Goal: Task Accomplishment & Management: Manage account settings

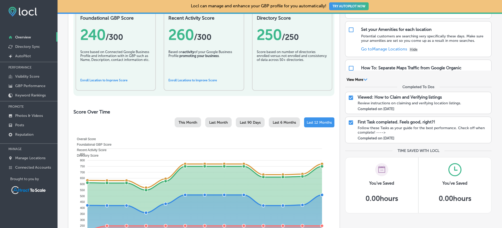
scroll to position [174, 0]
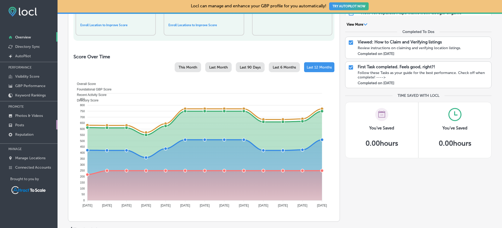
click at [22, 125] on p "Posts" at bounding box center [19, 125] width 9 height 4
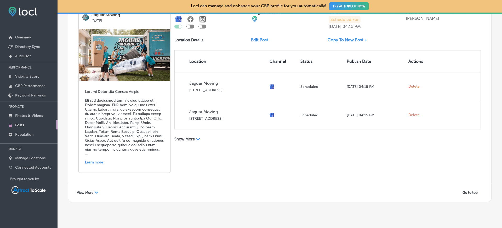
scroll to position [1148, 0]
click at [89, 191] on span "View More" at bounding box center [85, 192] width 16 height 4
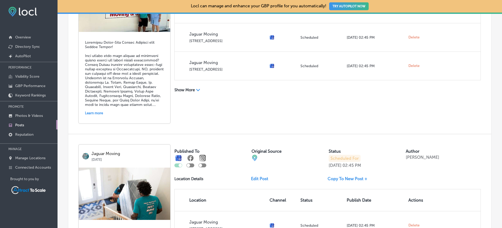
scroll to position [56, 0]
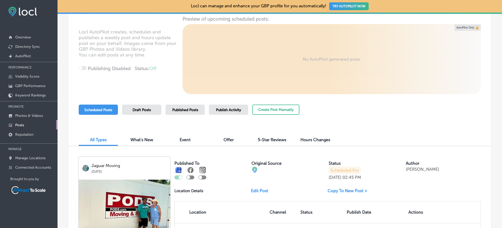
click at [198, 112] on div "Published Posts" at bounding box center [185, 110] width 39 height 10
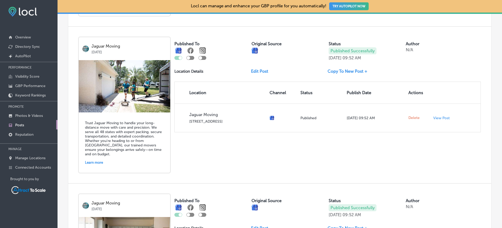
scroll to position [533, 0]
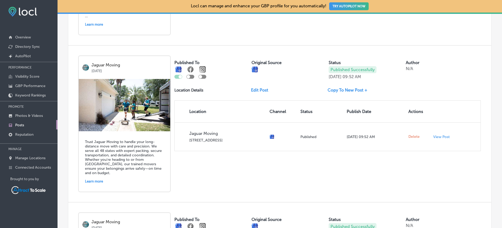
click at [100, 180] on div "Learn more" at bounding box center [124, 181] width 79 height 8
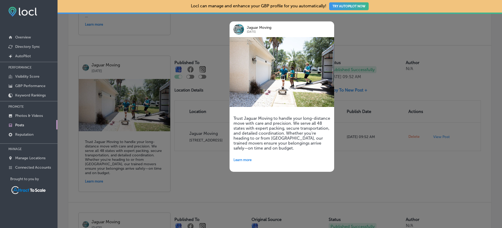
click at [178, 178] on div at bounding box center [251, 114] width 502 height 228
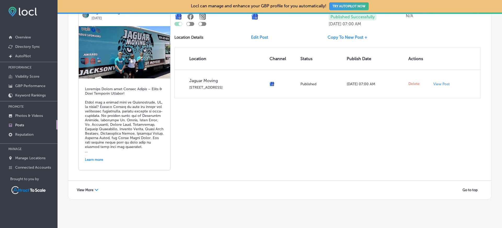
scroll to position [1060, 0]
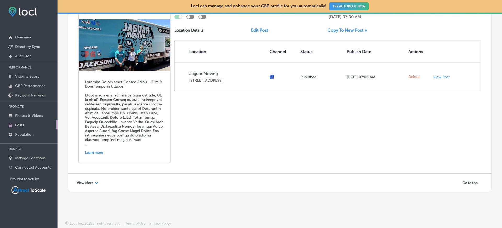
click at [85, 184] on span "View More" at bounding box center [85, 183] width 16 height 4
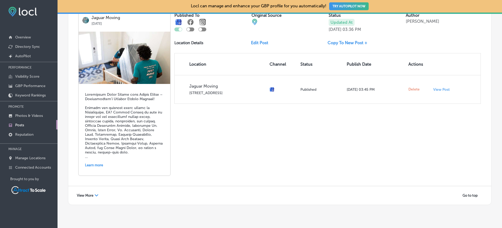
scroll to position [2072, 0]
click at [98, 191] on div "View More Path Created with Sketch." at bounding box center [87, 195] width 28 height 8
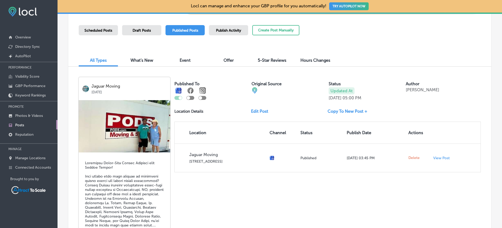
scroll to position [85, 0]
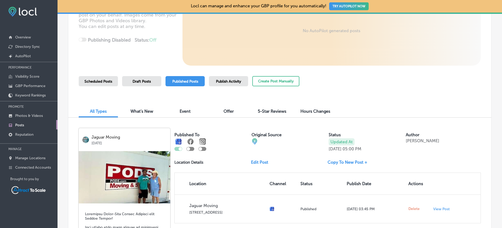
click at [106, 83] on span "Scheduled Posts" at bounding box center [98, 81] width 28 height 4
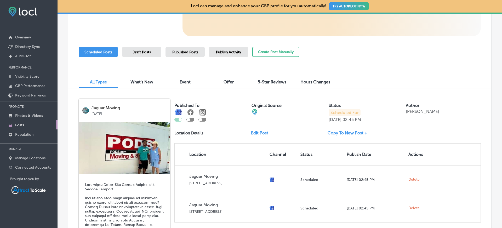
scroll to position [159, 0]
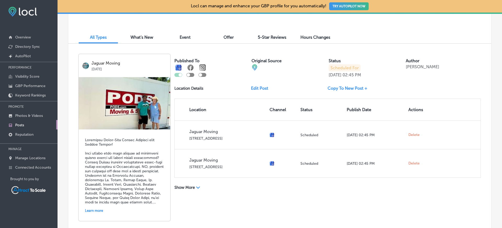
click at [196, 188] on div "Show More Path Created with Sketch." at bounding box center [212, 187] width 77 height 5
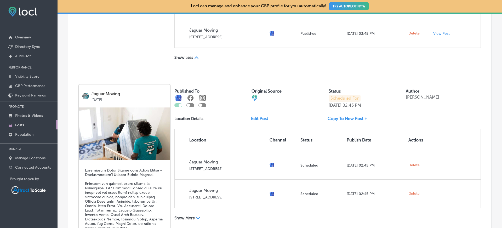
scroll to position [1165, 0]
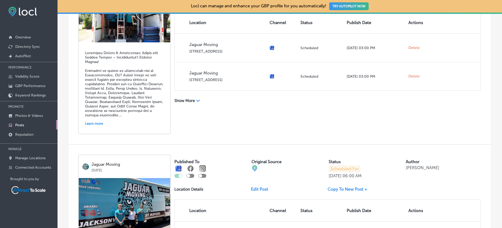
click at [183, 100] on p "Show More" at bounding box center [184, 100] width 20 height 5
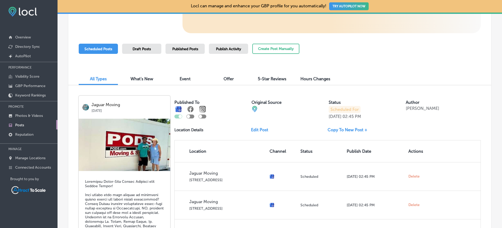
scroll to position [0, 0]
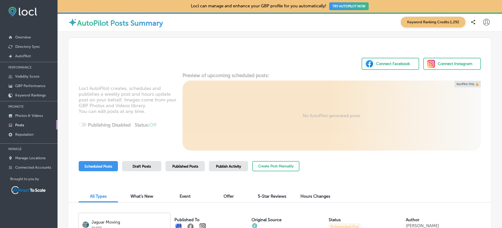
click at [228, 167] on span "Publish Activity" at bounding box center [228, 166] width 25 height 4
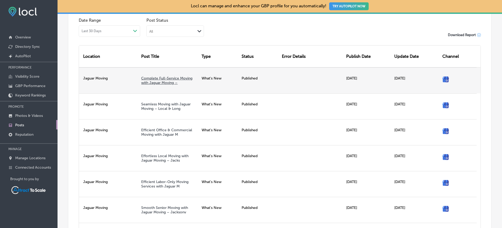
click at [156, 81] on link "Complete Full-Service Moving with Jaguar Moving –" at bounding box center [166, 80] width 51 height 9
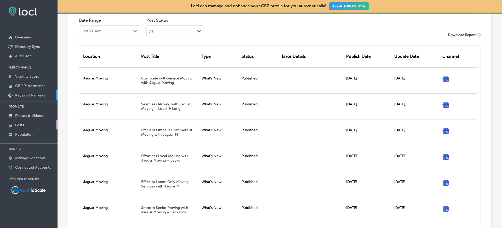
click at [33, 97] on p "Keyword Rankings" at bounding box center [30, 95] width 31 height 4
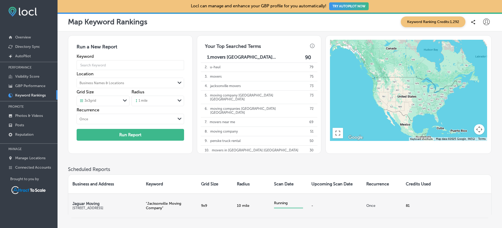
click at [275, 208] on div at bounding box center [288, 207] width 29 height 1
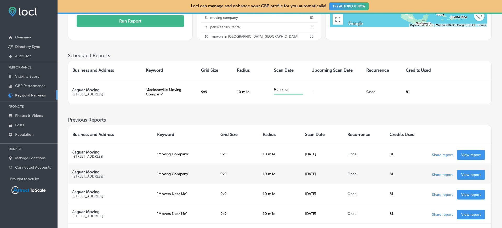
scroll to position [82, 0]
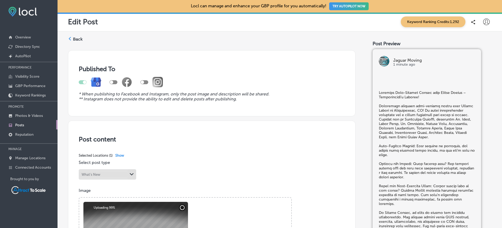
checkbox input "true"
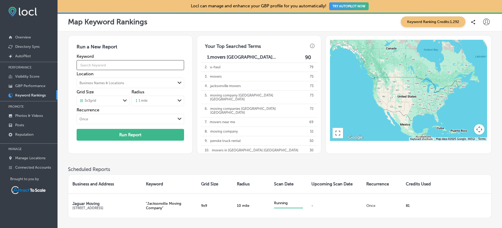
click at [106, 65] on input "text" at bounding box center [130, 65] width 107 height 15
type input "Movers [GEOGRAPHIC_DATA] [GEOGRAPHIC_DATA]"
click at [122, 98] on div "Path Created with Sketch." at bounding box center [125, 101] width 8 height 9
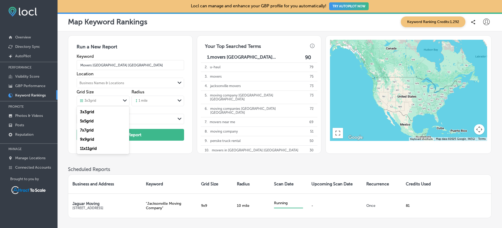
click at [101, 139] on div "9 x 9 grid" at bounding box center [103, 139] width 52 height 9
click at [145, 98] on div "1 mile" at bounding box center [154, 101] width 44 height 8
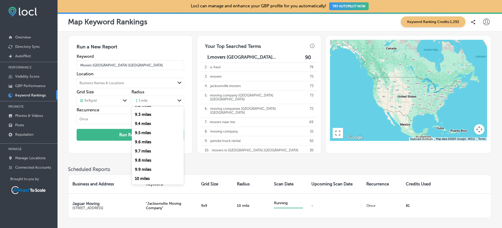
scroll to position [840, 0]
click at [144, 179] on label "10 miles" at bounding box center [142, 177] width 15 height 5
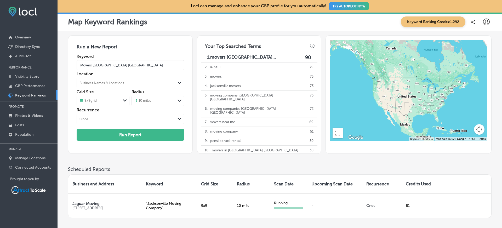
click at [155, 154] on div "Run a New Report Keyword Movers jacksonville fl Location Business Names & Locat…" at bounding box center [280, 100] width 424 height 131
click at [149, 134] on button "Run Report" at bounding box center [130, 135] width 107 height 12
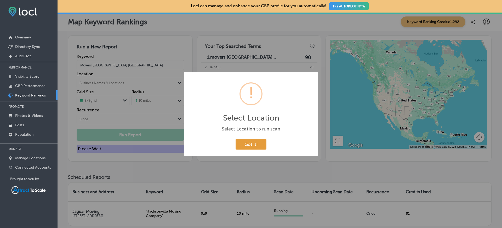
click at [248, 145] on button "Got It!" at bounding box center [251, 144] width 31 height 11
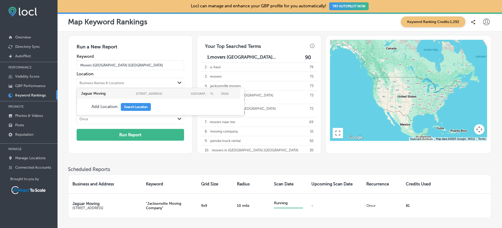
click at [115, 86] on div "Business Names & Locations" at bounding box center [126, 83] width 98 height 8
click at [147, 94] on label "6929 Beach Blvd; STE 3" at bounding box center [162, 93] width 52 height 3
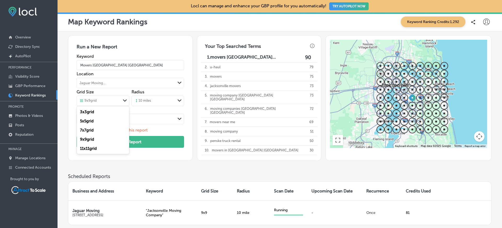
click at [115, 103] on div "9 x 9 grid" at bounding box center [99, 101] width 44 height 6
click at [105, 149] on div "11 x 11 grid" at bounding box center [103, 148] width 52 height 9
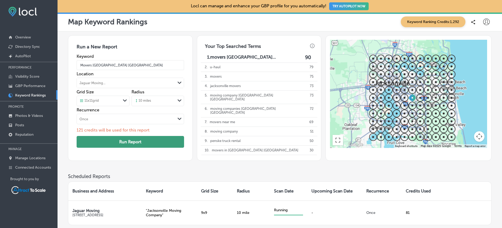
click at [123, 138] on button "Run Report" at bounding box center [130, 142] width 107 height 12
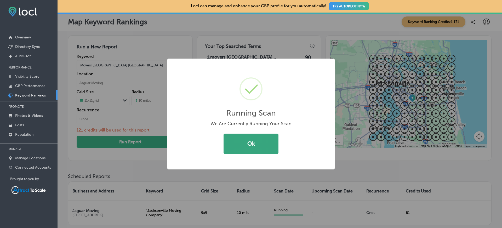
click at [262, 142] on button "Ok" at bounding box center [251, 144] width 55 height 20
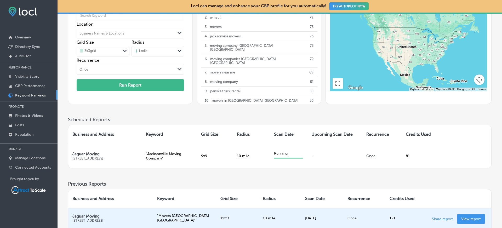
scroll to position [80, 0]
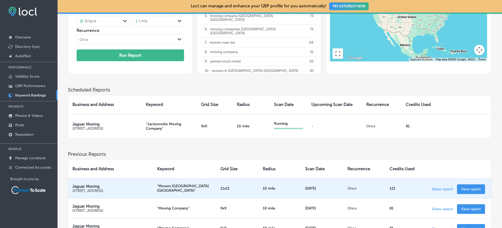
click at [463, 192] on link "View report" at bounding box center [471, 189] width 28 height 10
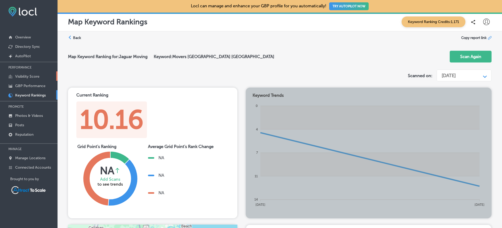
click at [27, 74] on p "Visibility Score" at bounding box center [27, 76] width 24 height 4
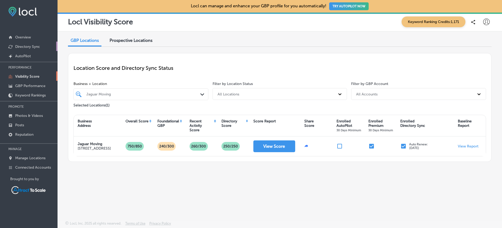
click at [21, 48] on p "Directory Sync" at bounding box center [27, 46] width 25 height 4
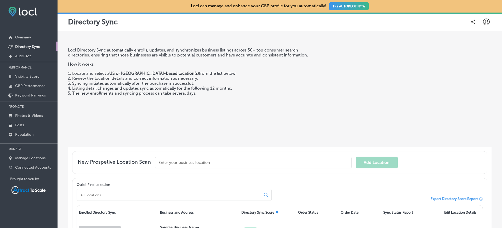
scroll to position [82, 0]
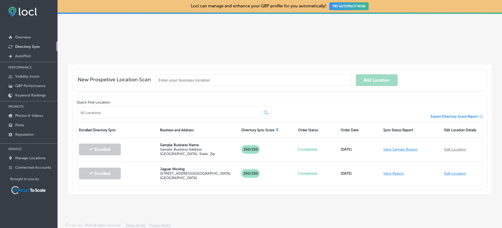
click at [218, 82] on input "text" at bounding box center [253, 81] width 197 height 12
click at [199, 63] on div "Locl Directory Sync automatically enrolls, updates, and synchronizes business l…" at bounding box center [280, 9] width 424 height 112
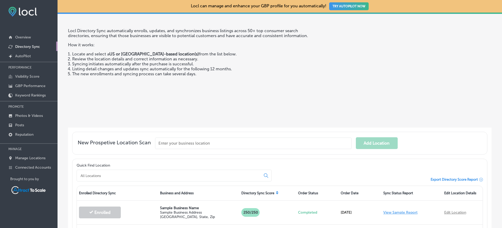
scroll to position [65, 0]
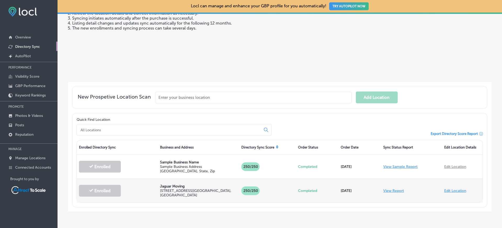
click at [256, 192] on p "250 /250" at bounding box center [250, 190] width 18 height 9
click at [389, 189] on link "View Report" at bounding box center [393, 191] width 21 height 4
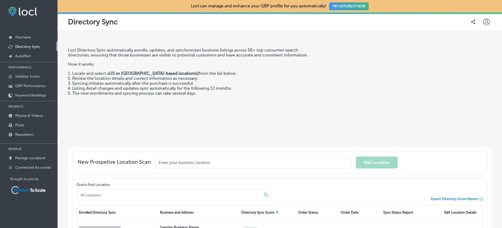
click at [256, 108] on div "Locl Directory Sync automatically enrolls, updates, and synchronizes business l…" at bounding box center [194, 95] width 252 height 95
click at [348, 165] on input "text" at bounding box center [253, 163] width 197 height 12
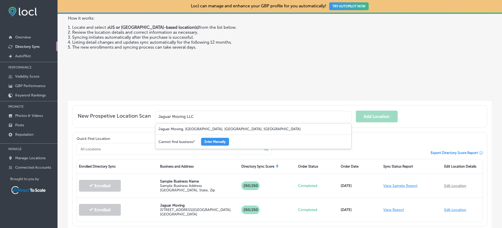
scroll to position [56, 0]
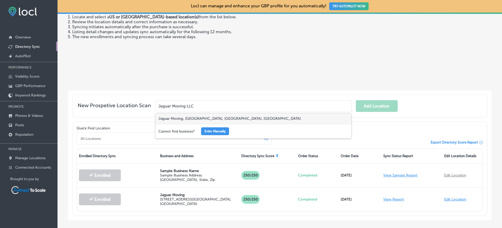
click at [191, 117] on div "Jaguar Moving, Beach Boulevard, Jacksonville, FL, USA" at bounding box center [253, 118] width 196 height 11
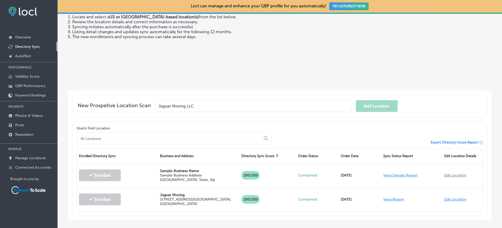
type input "Jaguar Moving, Beach Boulevard, Jacksonville, FL, USA"
click at [375, 101] on button "Add Location" at bounding box center [377, 106] width 42 height 12
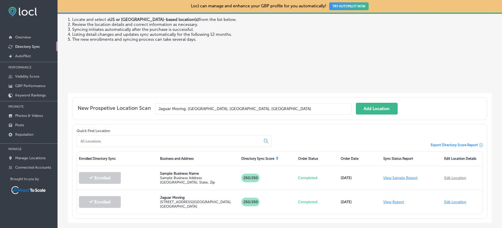
scroll to position [59, 0]
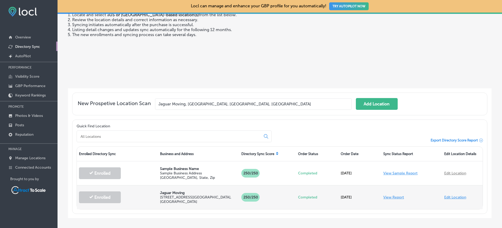
click at [145, 194] on div "Enrolled" at bounding box center [117, 197] width 81 height 22
click at [103, 190] on div "Enrolled" at bounding box center [117, 197] width 81 height 22
click at [444, 195] on link "Edit Location" at bounding box center [455, 197] width 22 height 4
select select "US"
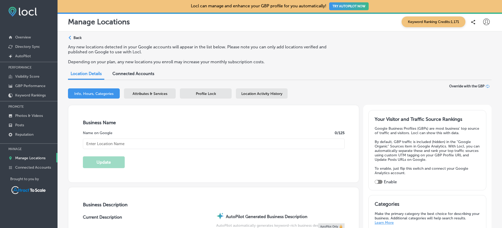
checkbox input "true"
type input "Jaguar Moving"
type input "6929 Beach Blvd"
type input "STE 3"
type input "Jacksonville"
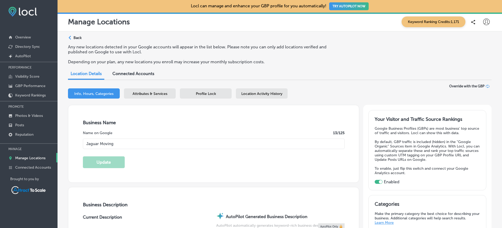
type input "32216"
type input "US"
type input "[URL][DOMAIN_NAME]"
type input "30"
type textarea "Jaguar Moving helps local families move into their new homes without a nightmar…"
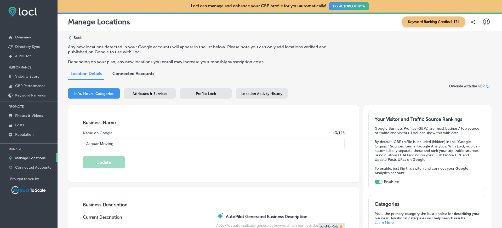
type input "+1 904 323 6978"
click at [140, 76] on span "Connected Accounts" at bounding box center [133, 73] width 42 height 5
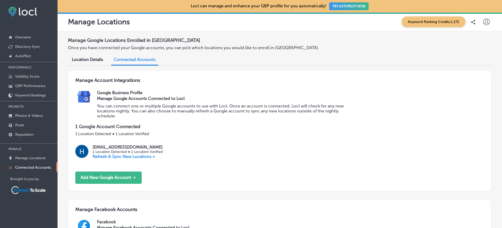
click at [92, 62] on div "Location Details" at bounding box center [87, 59] width 39 height 11
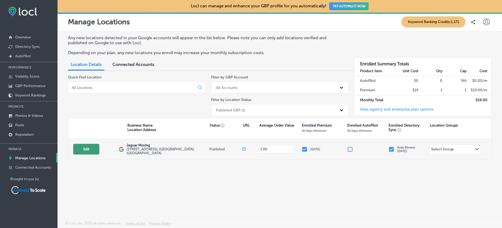
click at [85, 150] on button "Edit" at bounding box center [86, 149] width 26 height 11
select select "US"
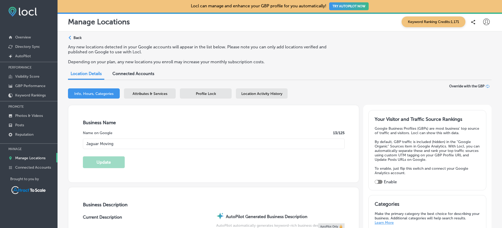
type input "6929 Beach Blvd"
type input "STE 3"
type input "Jacksonville"
type input "32216"
type input "US"
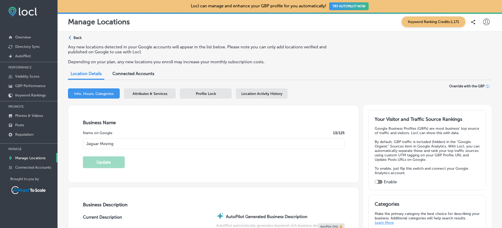
type input "[URL][DOMAIN_NAME]"
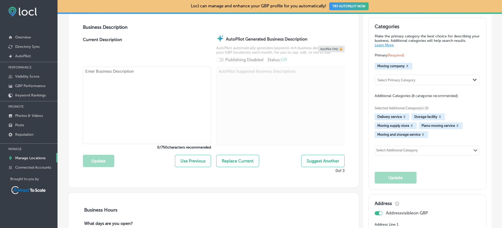
scroll to position [178, 0]
type input "30"
checkbox input "true"
type textarea "Jaguar Moving helps local families move into their new homes without a nightmar…"
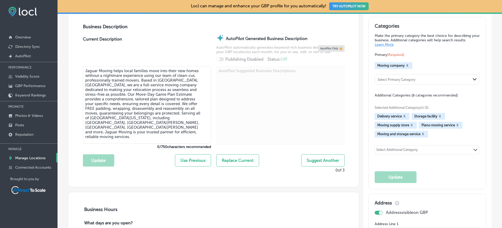
type input "+1 904 323 6978"
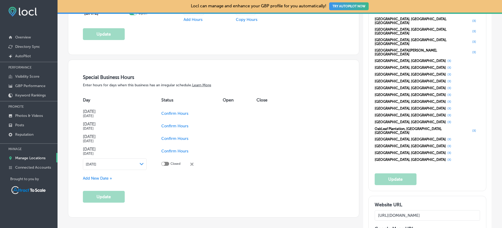
scroll to position [535, 0]
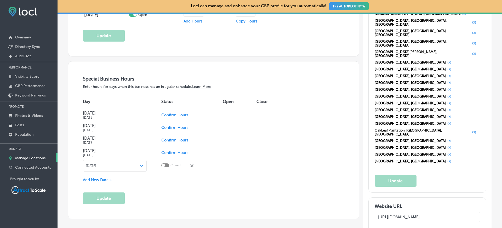
click at [175, 154] on span "Confirm Hours" at bounding box center [174, 152] width 27 height 5
click at [172, 140] on span "Confirm Hours" at bounding box center [174, 140] width 27 height 5
click at [174, 126] on span "Confirm Hours" at bounding box center [174, 127] width 27 height 5
click at [162, 125] on div at bounding box center [165, 127] width 8 height 4
checkbox input "true"
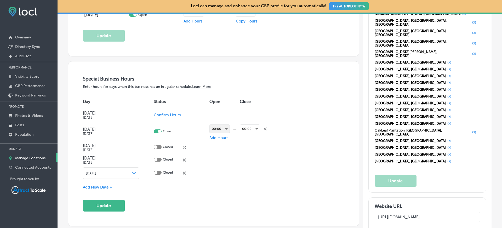
click at [213, 128] on div "00:00" at bounding box center [220, 129] width 20 height 8
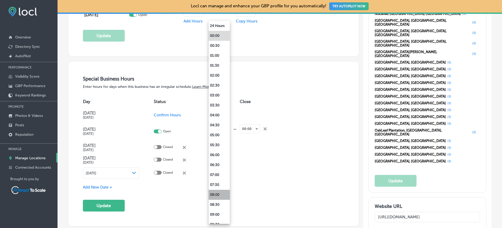
click at [218, 195] on li "08:00" at bounding box center [219, 195] width 21 height 10
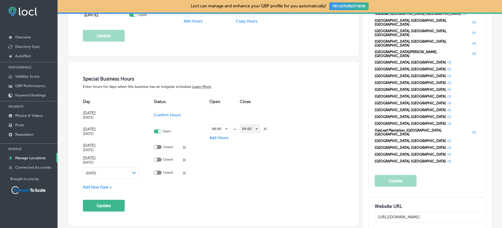
click at [246, 126] on div "00:00" at bounding box center [250, 129] width 20 height 8
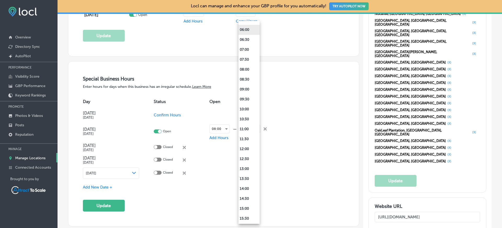
scroll to position [294, 0]
click at [251, 139] on li "20:00" at bounding box center [249, 139] width 21 height 10
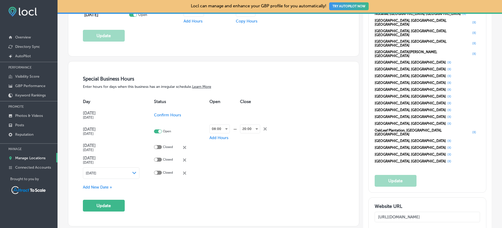
click at [164, 115] on span "Confirm Hours" at bounding box center [167, 115] width 27 height 5
click at [155, 113] on div at bounding box center [155, 114] width 3 height 3
checkbox input "true"
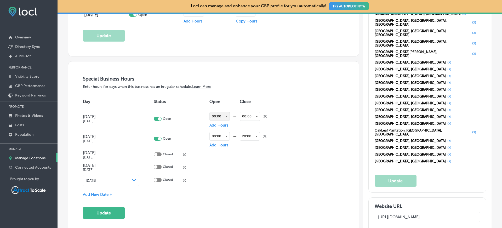
click at [221, 115] on div "00:00" at bounding box center [220, 116] width 20 height 8
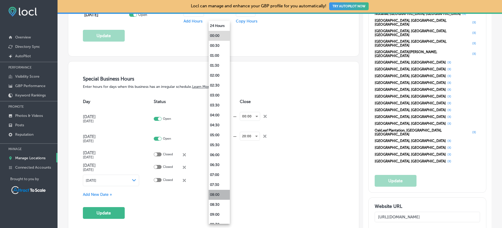
click at [218, 196] on li "08:00" at bounding box center [219, 195] width 21 height 10
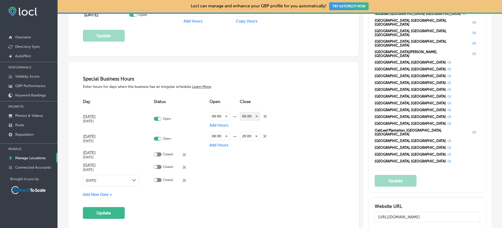
click at [245, 116] on div "00:00" at bounding box center [250, 116] width 20 height 8
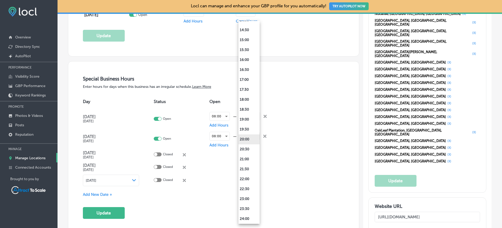
click at [246, 140] on li "20:00" at bounding box center [249, 139] width 21 height 10
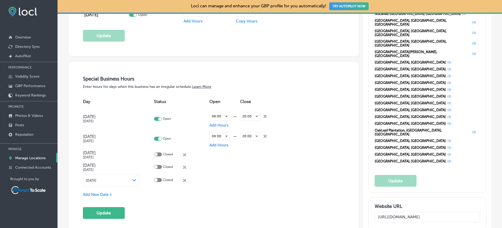
click at [110, 205] on div "Special Business Hours Enter hours for days when this business has an irregular…" at bounding box center [214, 147] width 262 height 143
click at [111, 213] on button "Update" at bounding box center [104, 213] width 42 height 12
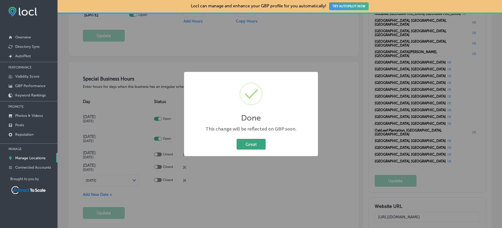
click at [262, 141] on button "Great" at bounding box center [251, 144] width 29 height 11
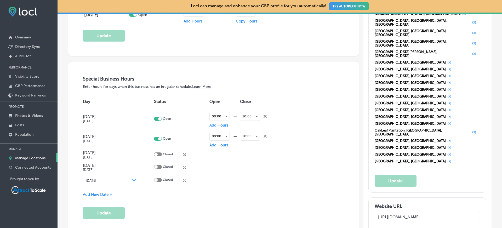
drag, startPoint x: 416, startPoint y: 178, endPoint x: 366, endPoint y: 177, distance: 49.7
drag, startPoint x: 426, startPoint y: 176, endPoint x: 366, endPoint y: 178, distance: 60.5
click at [364, 183] on div "Your Visitor and Traffic Source Rankings Google Business Profiles (GBPs) are mo…" at bounding box center [427, 153] width 128 height 1167
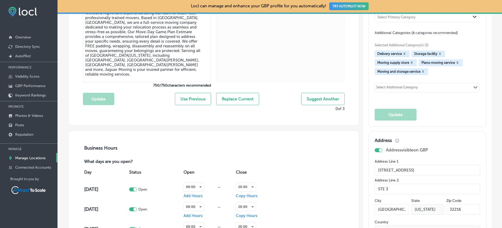
scroll to position [31, 0]
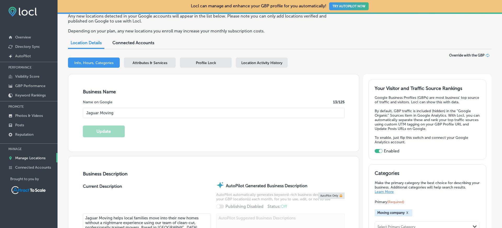
click at [166, 61] on span "Attributes & Services" at bounding box center [150, 63] width 35 height 4
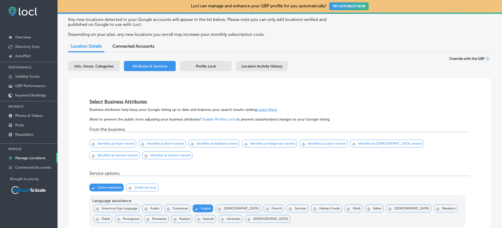
scroll to position [15, 0]
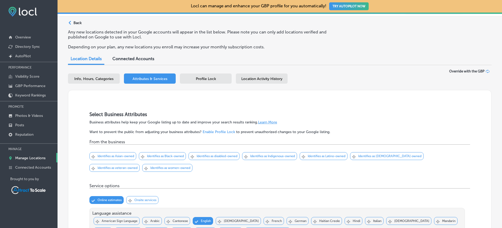
click at [207, 81] on div "Profile Lock" at bounding box center [206, 78] width 52 height 10
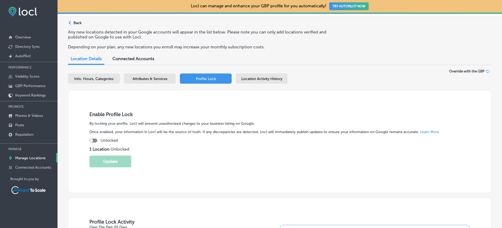
click at [95, 140] on div at bounding box center [93, 141] width 8 height 4
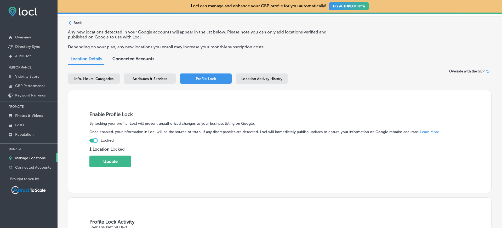
click at [95, 140] on div at bounding box center [95, 140] width 3 height 3
click at [93, 141] on div at bounding box center [93, 141] width 8 height 4
checkbox input "true"
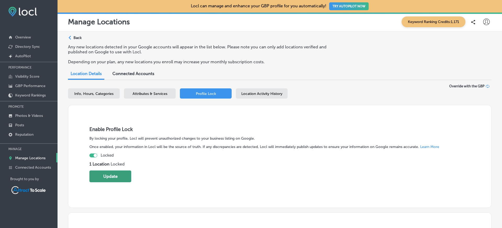
click at [112, 178] on button "Update" at bounding box center [110, 177] width 42 height 12
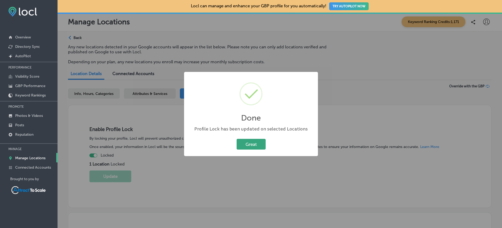
click at [249, 148] on button "Great" at bounding box center [251, 144] width 29 height 11
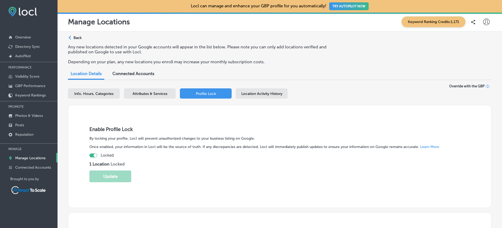
click at [272, 93] on span "Location Activity History" at bounding box center [261, 94] width 41 height 4
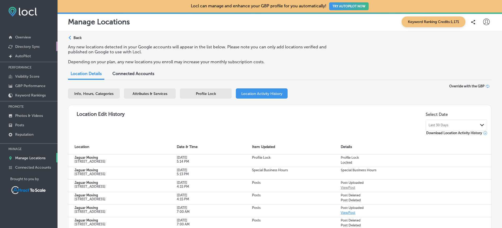
click at [27, 46] on p "Directory Sync" at bounding box center [27, 46] width 25 height 4
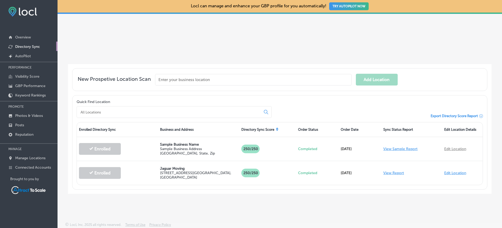
scroll to position [83, 0]
click at [479, 115] on icon at bounding box center [481, 116] width 4 height 4
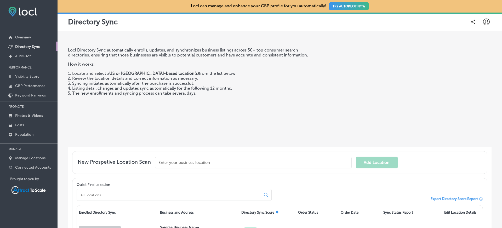
click at [194, 160] on input "text" at bounding box center [253, 163] width 197 height 12
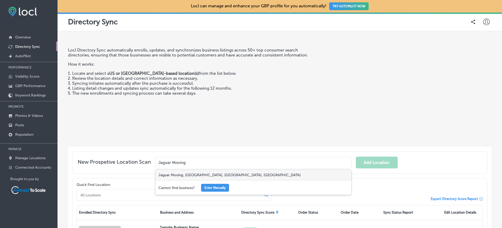
click at [216, 174] on div "Jaguar Moving, Beach Boulevard, Jacksonville, FL, USA" at bounding box center [253, 175] width 196 height 11
type input "Jaguar Moving, Beach Boulevard, Jacksonville, FL, USA"
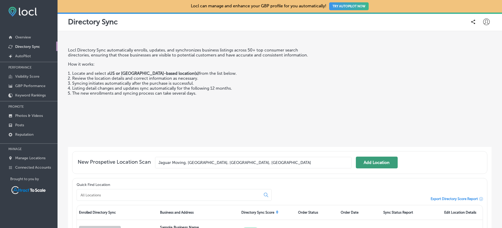
click at [371, 164] on button "Add Location" at bounding box center [377, 163] width 42 height 12
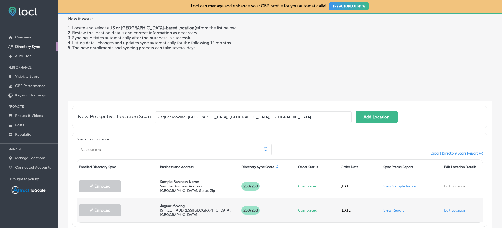
scroll to position [83, 0]
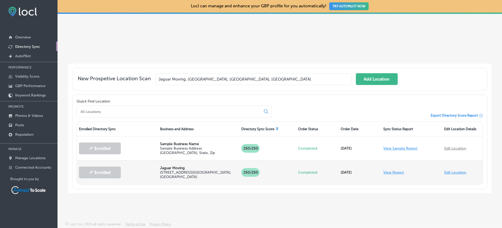
click at [121, 175] on div "Enrolled" at bounding box center [117, 172] width 81 height 22
click at [185, 170] on p "6929 Beach Blvd STE 3, Jacksonville, FL 32216, US" at bounding box center [198, 174] width 77 height 9
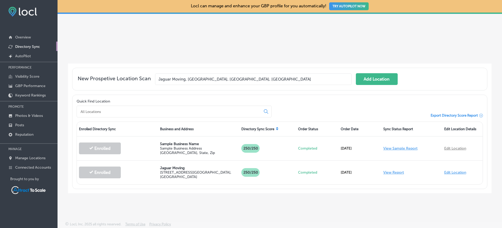
click at [305, 113] on div "Quick Find Location Export Directory Score Report" at bounding box center [280, 108] width 406 height 18
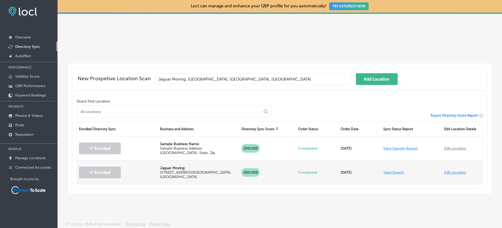
click at [214, 173] on p "6929 Beach Blvd STE 3, Jacksonville, FL 32216, US" at bounding box center [198, 174] width 77 height 9
drag, startPoint x: 260, startPoint y: 168, endPoint x: 251, endPoint y: 174, distance: 10.7
click at [256, 172] on div "250 /250" at bounding box center [267, 172] width 57 height 19
click at [251, 174] on p "250 /250" at bounding box center [250, 172] width 18 height 9
click at [293, 170] on div "250 /250" at bounding box center [267, 172] width 57 height 19
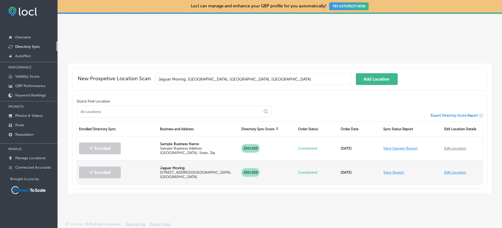
click at [391, 171] on link "View Report" at bounding box center [393, 172] width 21 height 4
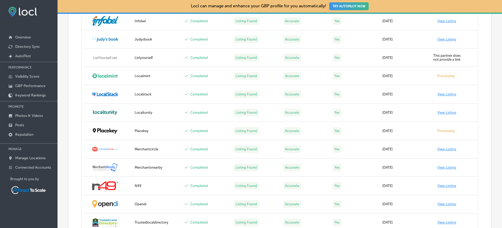
scroll to position [326, 0]
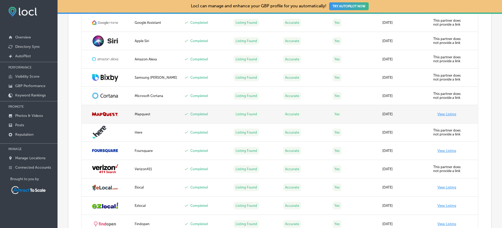
click at [441, 114] on link "View Listing" at bounding box center [447, 114] width 19 height 4
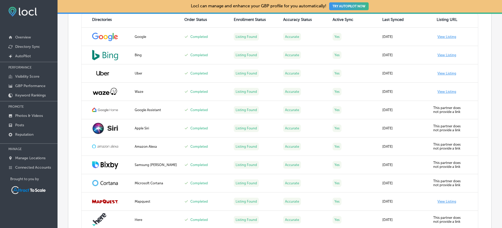
scroll to position [0, 0]
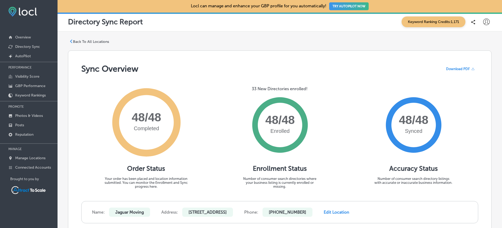
click at [462, 69] on span "Download PDF" at bounding box center [458, 69] width 24 height 4
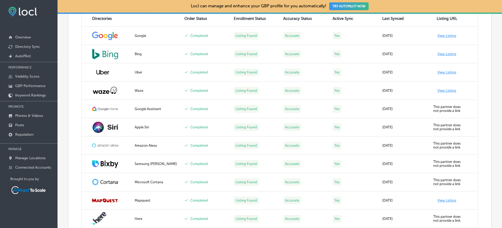
scroll to position [351, 0]
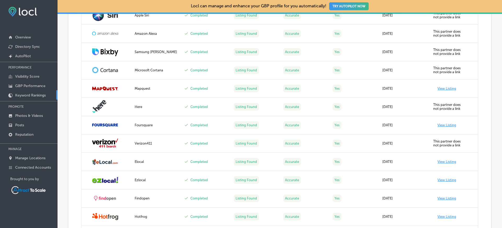
click at [35, 98] on p "Keyword Rankings" at bounding box center [30, 95] width 31 height 4
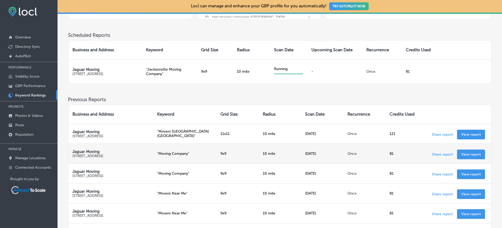
scroll to position [141, 0]
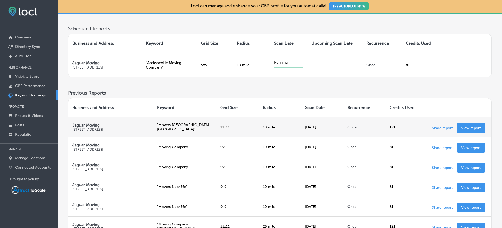
click at [471, 127] on p "View report" at bounding box center [471, 128] width 20 height 4
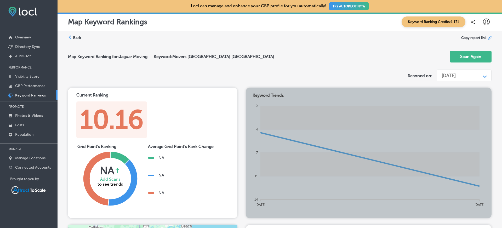
click at [472, 39] on span "Copy report link" at bounding box center [473, 38] width 25 height 4
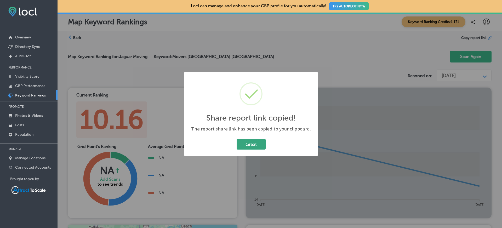
click at [253, 145] on button "Great" at bounding box center [251, 144] width 29 height 11
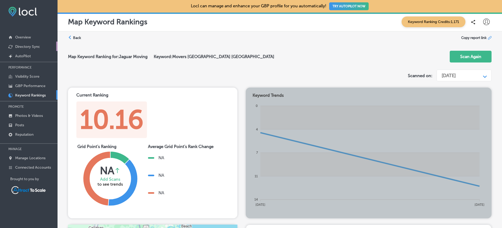
click at [28, 47] on p "Directory Sync" at bounding box center [27, 46] width 25 height 4
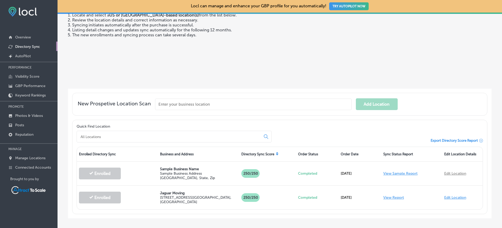
scroll to position [83, 0]
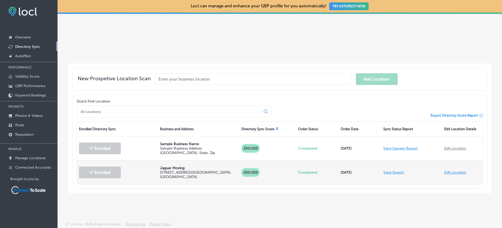
click at [387, 172] on link "View Report" at bounding box center [393, 172] width 21 height 4
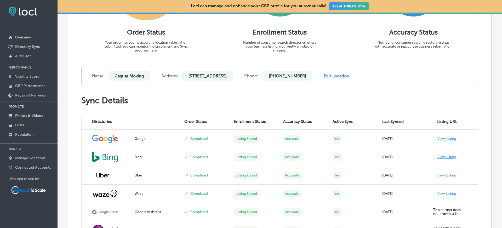
scroll to position [10, 0]
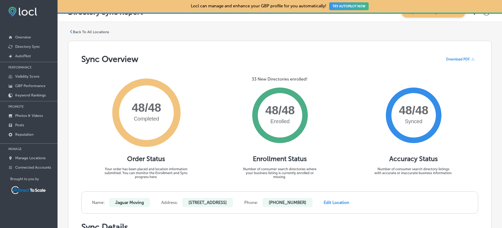
click at [21, 13] on img at bounding box center [22, 12] width 29 height 10
click at [13, 13] on img at bounding box center [22, 12] width 29 height 10
click at [27, 37] on p "Overview" at bounding box center [23, 37] width 16 height 4
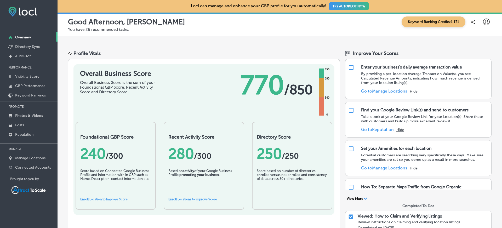
click at [22, 9] on img at bounding box center [22, 12] width 29 height 10
